Goal: Task Accomplishment & Management: Manage account settings

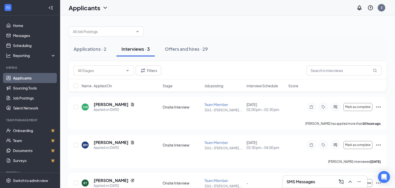
click at [137, 50] on div "Interviews · 3" at bounding box center [136, 49] width 28 height 6
click at [110, 105] on h5 "[PERSON_NAME]" at bounding box center [111, 105] width 35 height 6
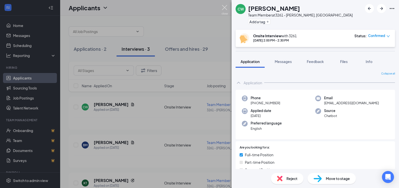
click at [224, 8] on img at bounding box center [224, 10] width 6 height 10
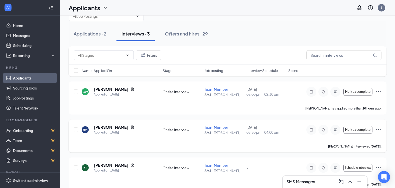
scroll to position [24, 0]
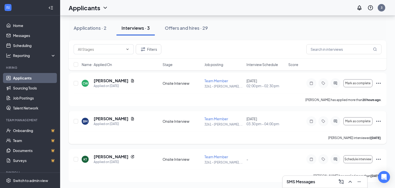
click at [377, 119] on icon "Ellipses" at bounding box center [379, 122] width 6 height 6
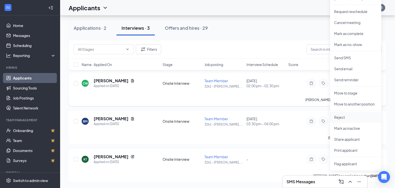
click at [353, 119] on p "Reject" at bounding box center [355, 117] width 43 height 5
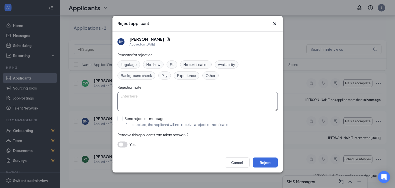
click at [130, 99] on textarea at bounding box center [198, 101] width 160 height 19
type textarea "Responses"
click at [119, 119] on input "Send rejection message If unchecked, the applicant will not receive a rejection…" at bounding box center [175, 121] width 114 height 11
checkbox input "true"
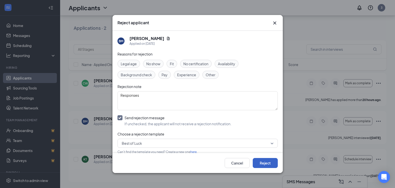
click at [265, 163] on button "Reject" at bounding box center [265, 163] width 25 height 10
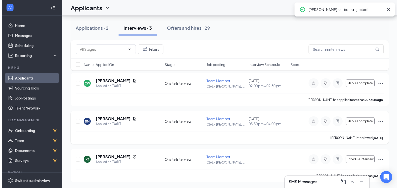
scroll to position [0, 0]
